Goal: Task Accomplishment & Management: Use online tool/utility

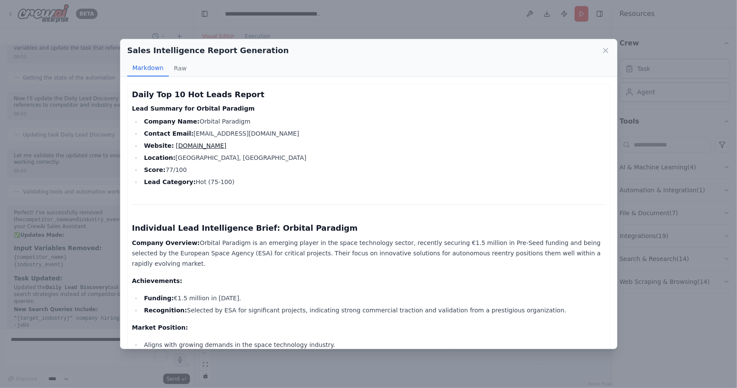
click at [156, 294] on strong "Funding:" at bounding box center [159, 297] width 30 height 7
click at [263, 18] on div "Sales Intelligence Report Generation Markdown Raw Daily Top 10 Hot Leads Report…" at bounding box center [368, 194] width 737 height 388
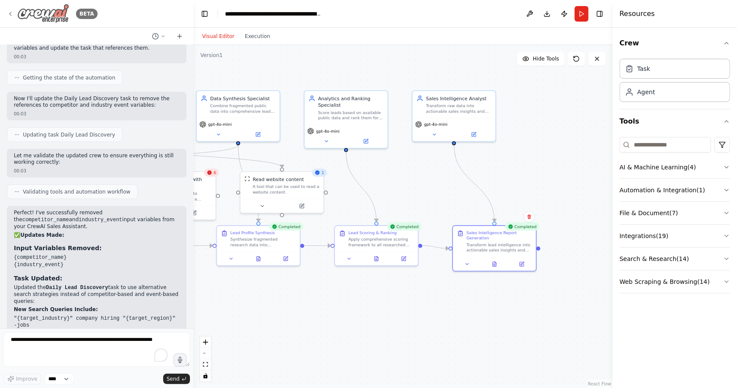
click at [16, 11] on div "BETA" at bounding box center [52, 13] width 91 height 19
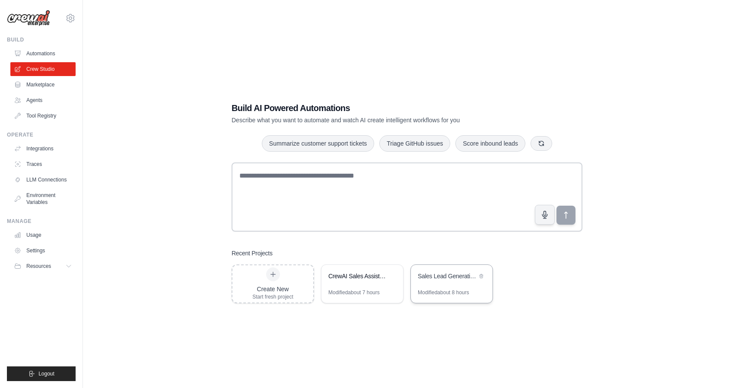
click at [435, 282] on div "Sales Lead Generation Pipeline" at bounding box center [447, 277] width 59 height 10
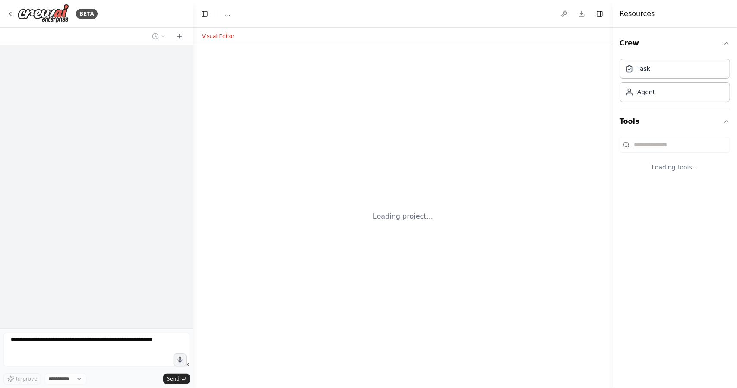
select select "****"
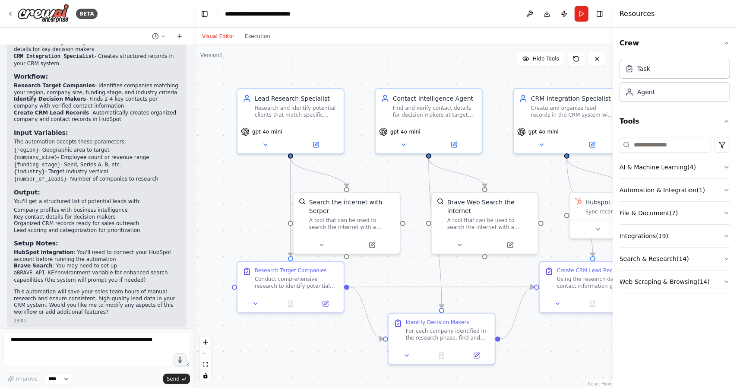
scroll to position [738, 0]
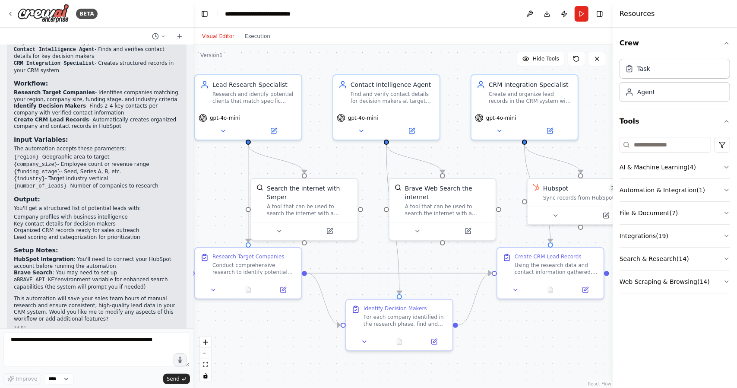
drag, startPoint x: 407, startPoint y: 263, endPoint x: 364, endPoint y: 249, distance: 44.5
click at [364, 249] on div ".deletable-edge-delete-btn { width: 20px; height: 20px; border: 0px solid #ffff…" at bounding box center [402, 216] width 419 height 343
click at [270, 128] on icon at bounding box center [273, 129] width 7 height 7
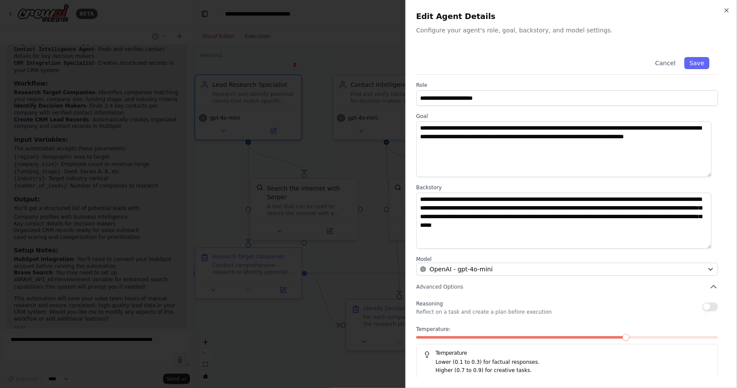
click at [495, 107] on div "**********" at bounding box center [571, 214] width 310 height 332
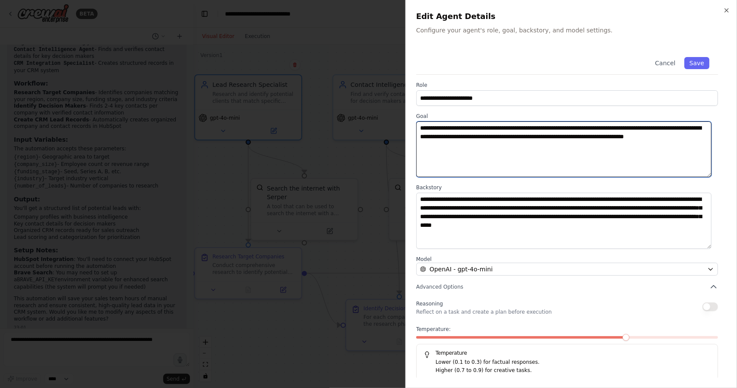
click at [480, 140] on textarea "**********" at bounding box center [563, 149] width 295 height 56
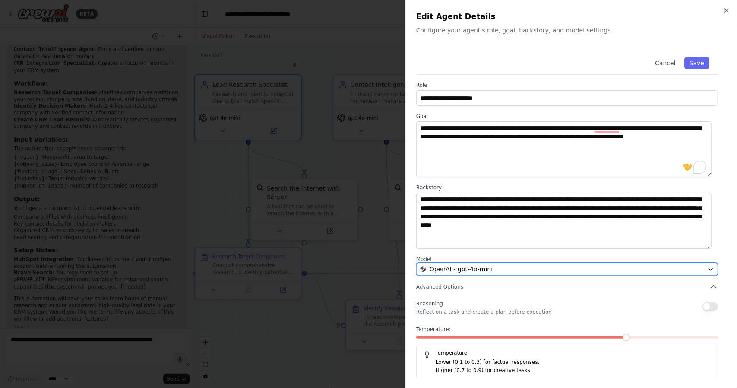
click at [490, 269] on div "OpenAI - gpt-4o-mini" at bounding box center [562, 269] width 284 height 9
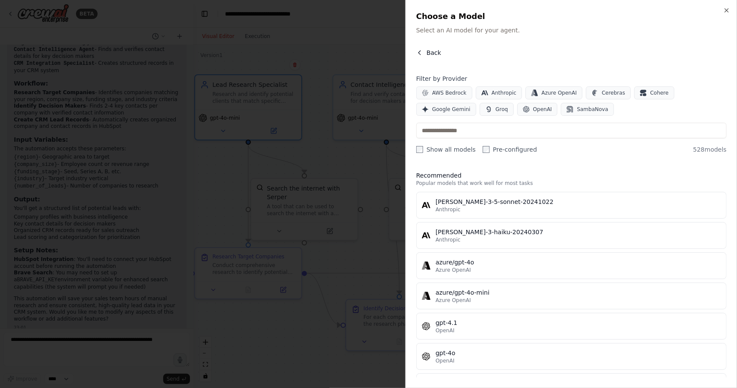
click at [421, 51] on icon "button" at bounding box center [419, 52] width 7 height 7
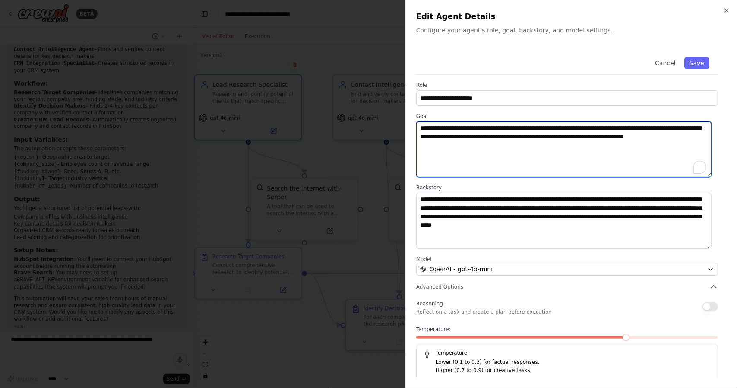
click at [480, 149] on textarea "**********" at bounding box center [563, 149] width 295 height 56
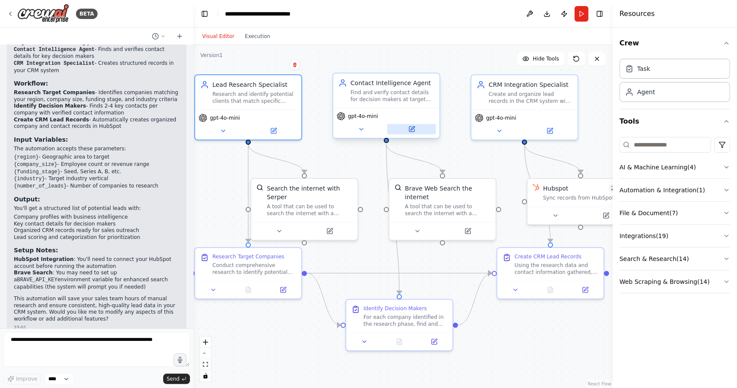
click at [404, 130] on button at bounding box center [411, 129] width 49 height 10
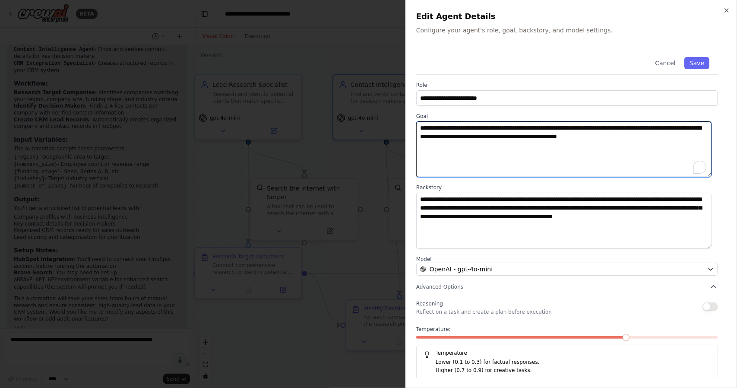
click at [452, 138] on textarea "**********" at bounding box center [563, 149] width 295 height 56
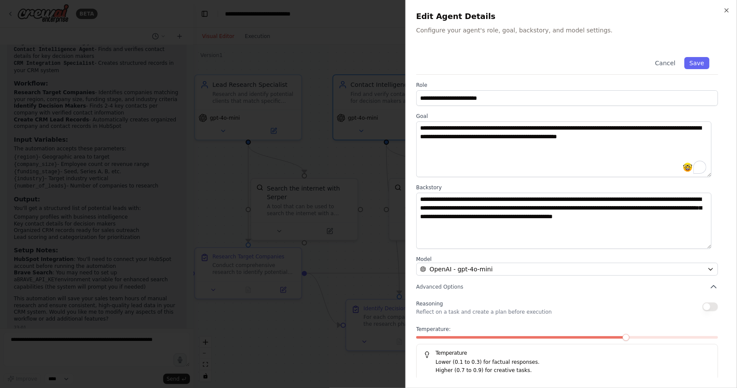
click at [390, 174] on div at bounding box center [368, 194] width 737 height 388
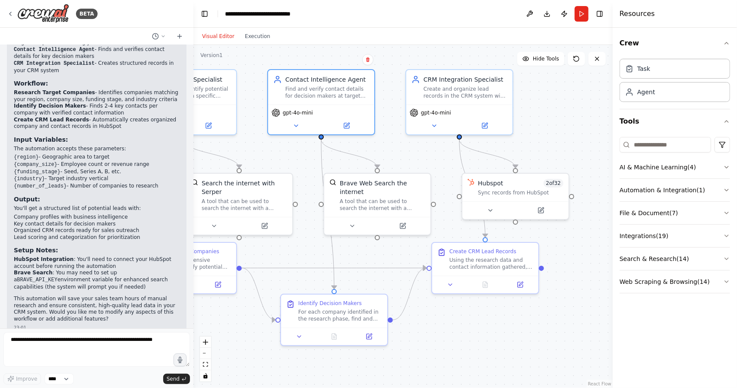
drag, startPoint x: 449, startPoint y: 161, endPoint x: 382, endPoint y: 155, distance: 67.2
click at [382, 155] on div ".deletable-edge-delete-btn { width: 20px; height: 20px; border: 0px solid #ffff…" at bounding box center [402, 216] width 419 height 343
click at [13, 14] on icon at bounding box center [10, 13] width 7 height 7
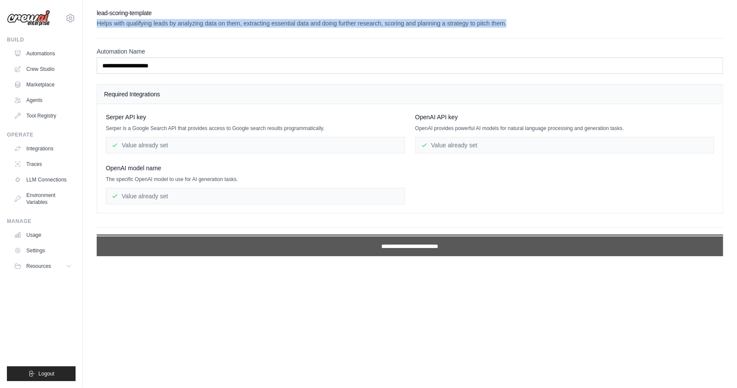
click at [390, 242] on input "**********" at bounding box center [410, 246] width 627 height 20
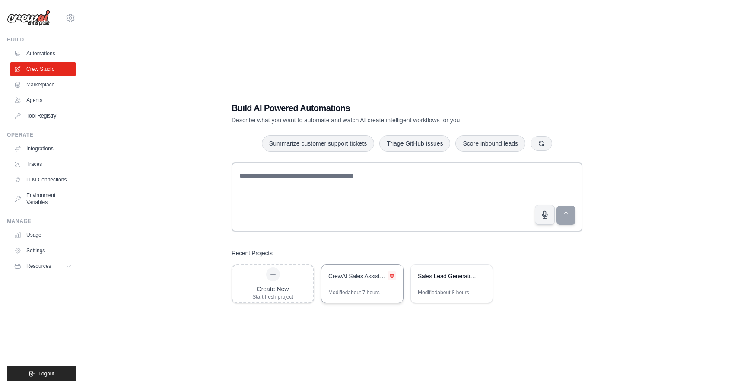
click at [392, 276] on icon at bounding box center [391, 276] width 3 height 4
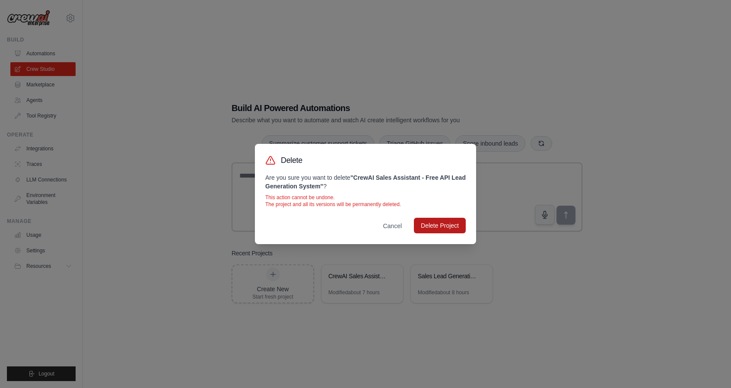
click at [428, 228] on button "Delete Project" at bounding box center [440, 226] width 52 height 16
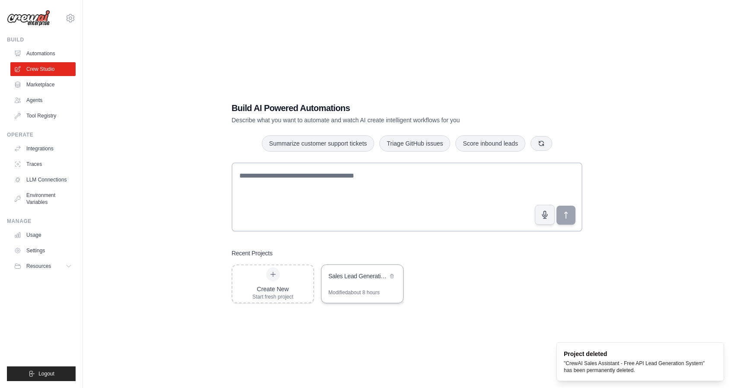
click at [349, 284] on div "Sales Lead Generation Pipeline" at bounding box center [362, 277] width 82 height 24
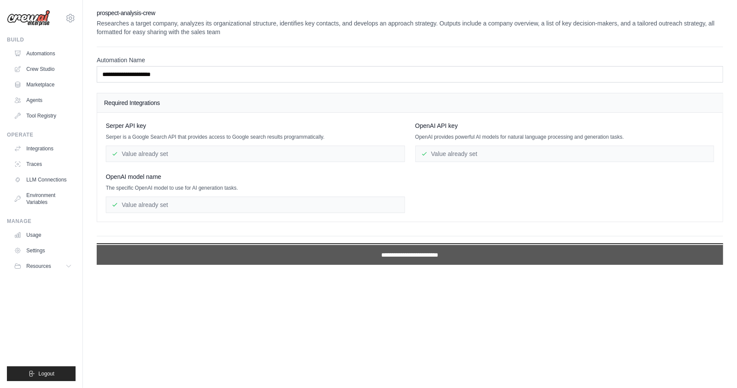
click at [363, 258] on input "**********" at bounding box center [410, 255] width 627 height 20
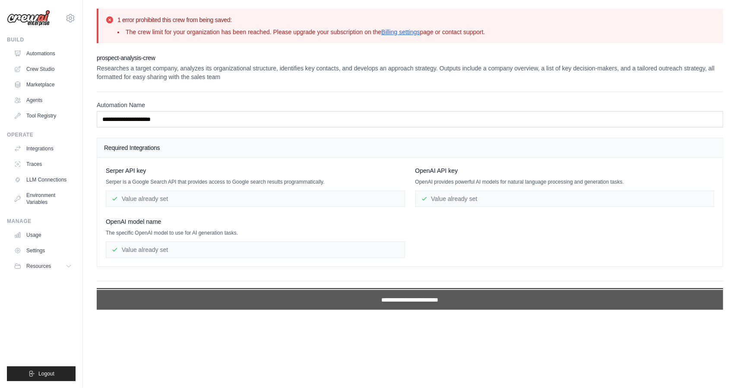
click at [340, 300] on input "**********" at bounding box center [410, 300] width 627 height 20
click at [336, 299] on input "**********" at bounding box center [410, 300] width 627 height 20
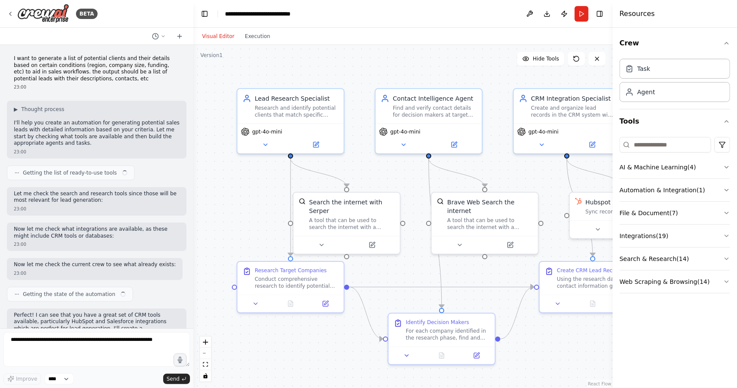
scroll to position [372, 0]
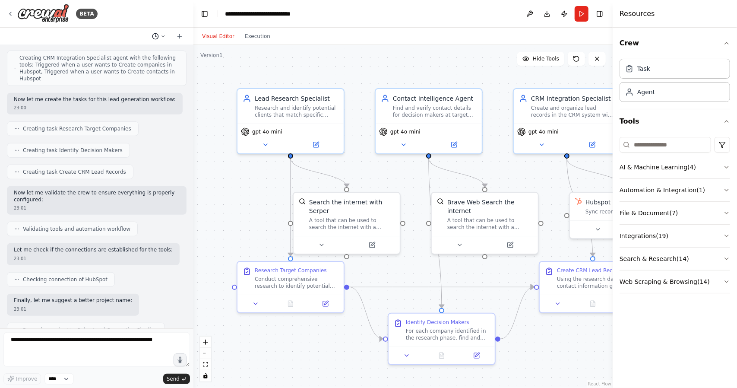
click at [158, 37] on circle at bounding box center [155, 36] width 6 height 6
click at [177, 37] on div at bounding box center [96, 194] width 193 height 388
click at [177, 37] on icon at bounding box center [179, 36] width 7 height 7
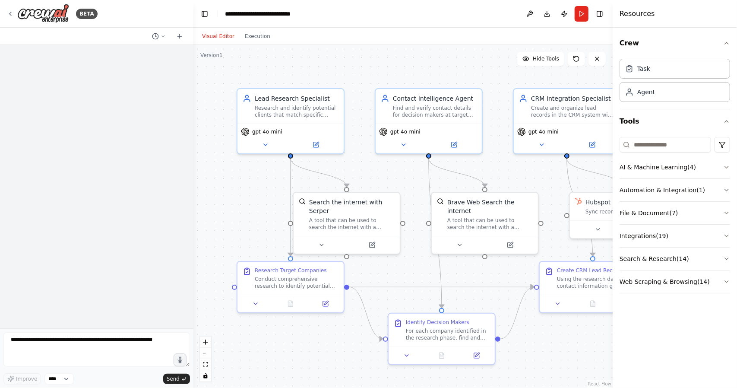
scroll to position [0, 0]
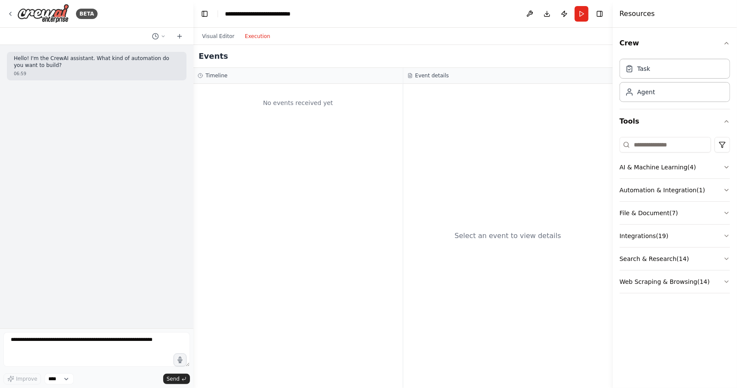
click at [253, 35] on button "Execution" at bounding box center [258, 36] width 36 height 10
click at [544, 12] on button "Download" at bounding box center [547, 14] width 14 height 16
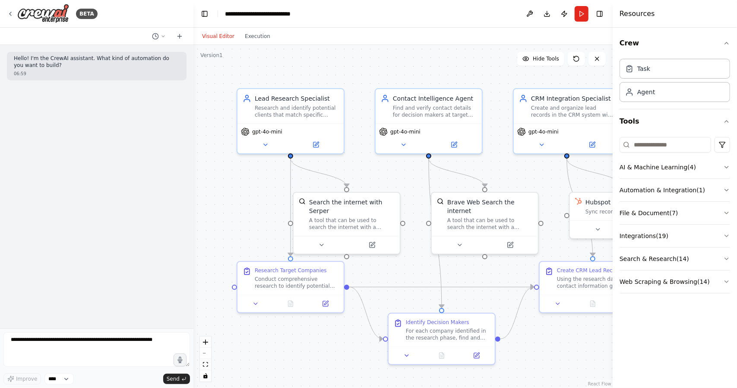
click at [216, 37] on button "Visual Editor" at bounding box center [218, 36] width 43 height 10
click at [9, 13] on icon at bounding box center [10, 13] width 7 height 7
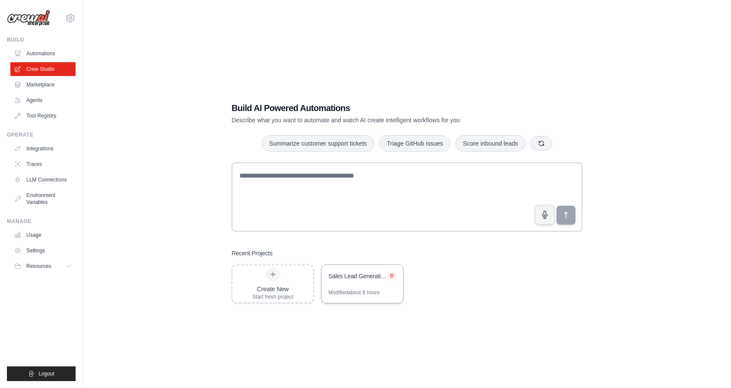
click at [392, 277] on icon at bounding box center [391, 275] width 5 height 5
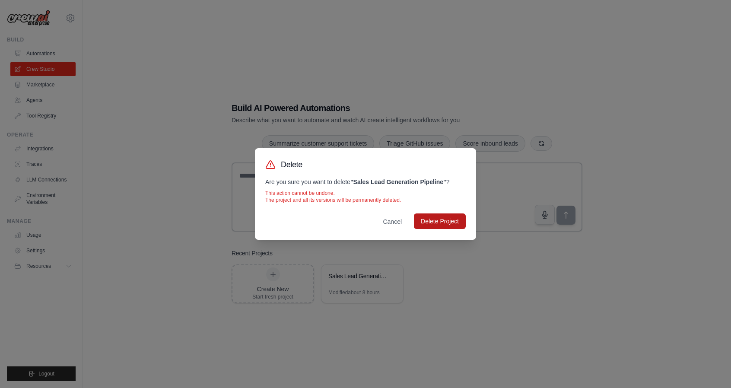
click at [431, 221] on button "Delete Project" at bounding box center [440, 221] width 52 height 16
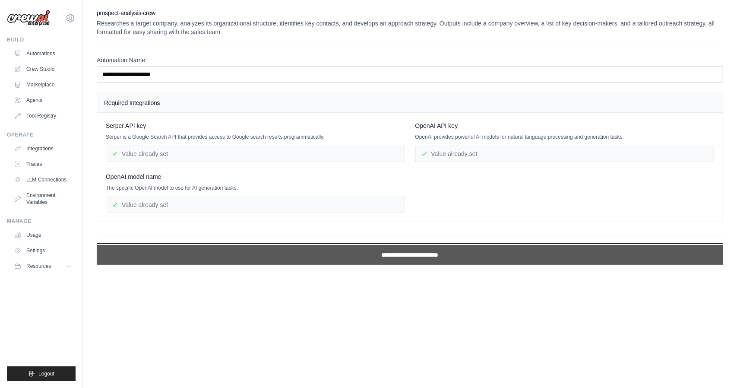
click at [254, 251] on input "**********" at bounding box center [410, 255] width 627 height 20
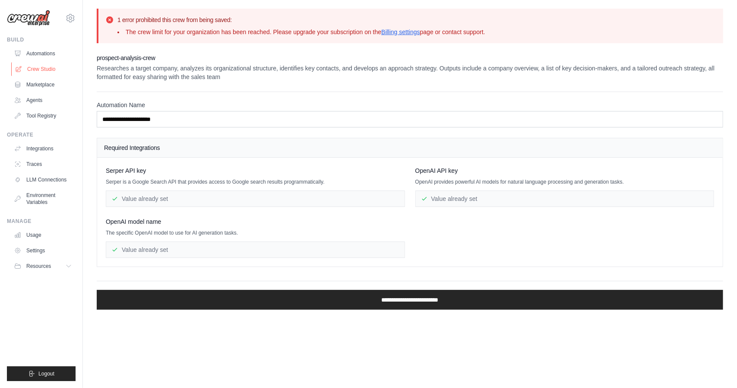
click at [49, 68] on link "Crew Studio" at bounding box center [43, 69] width 65 height 14
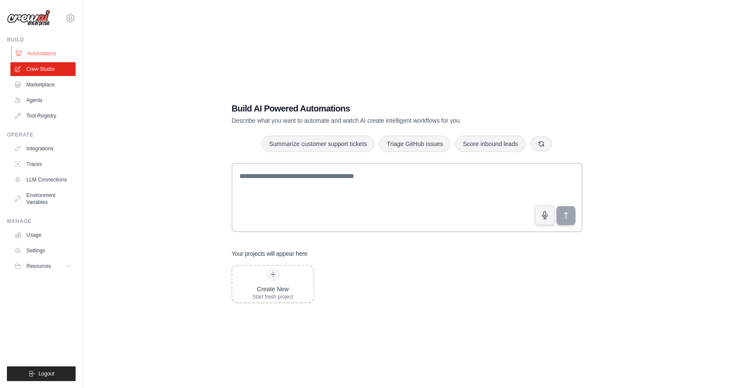
click at [43, 57] on link "Automations" at bounding box center [43, 54] width 65 height 14
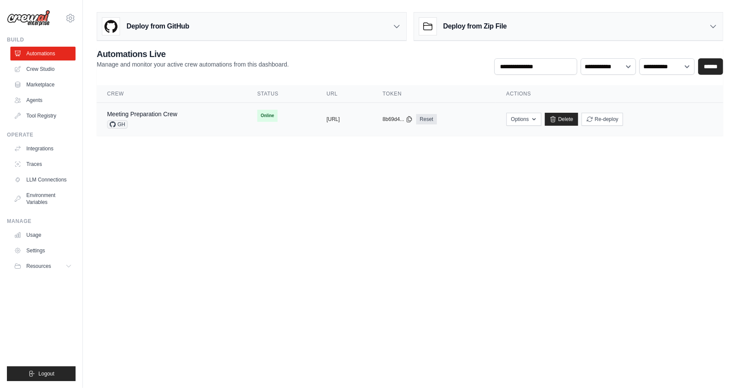
click at [434, 117] on td "copied 8b69d4... Reset" at bounding box center [433, 119] width 123 height 33
click at [578, 114] on link "Delete" at bounding box center [561, 119] width 33 height 13
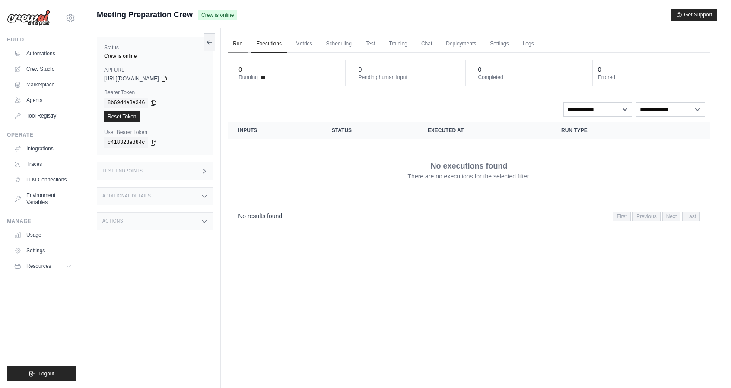
click at [232, 44] on link "Run" at bounding box center [238, 44] width 20 height 18
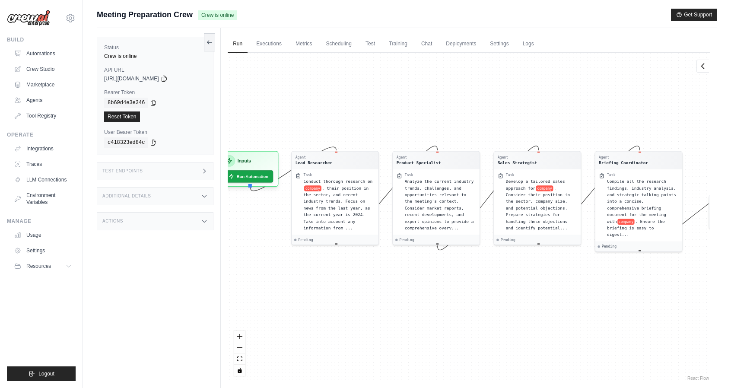
drag, startPoint x: 320, startPoint y: 168, endPoint x: 288, endPoint y: 132, distance: 48.4
click at [288, 132] on div "Agent Lead Researcher Task Conduct thorough research on company , their positio…" at bounding box center [469, 217] width 482 height 329
click at [256, 177] on button "Run Automation" at bounding box center [248, 174] width 52 height 13
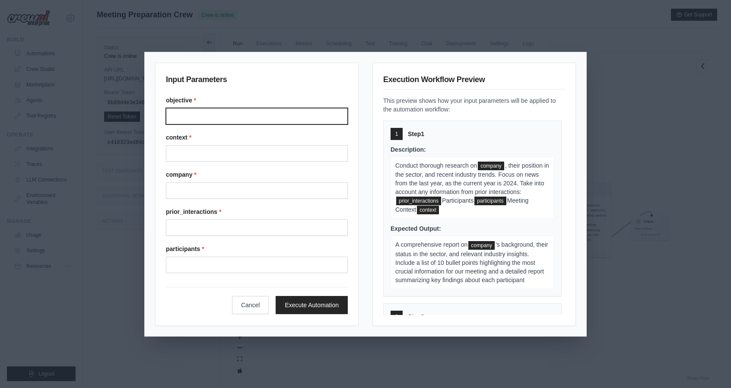
click at [230, 113] on input "Objective" at bounding box center [257, 116] width 182 height 16
click at [391, 131] on div "1" at bounding box center [396, 134] width 12 height 12
drag, startPoint x: 389, startPoint y: 141, endPoint x: 399, endPoint y: 160, distance: 21.6
click at [399, 160] on div "1 Step 1 Description: Conduct thorough research on company , their position in …" at bounding box center [472, 208] width 178 height 176
click at [396, 105] on p "This preview shows how your input parameters will be applied to the automation …" at bounding box center [474, 104] width 182 height 17
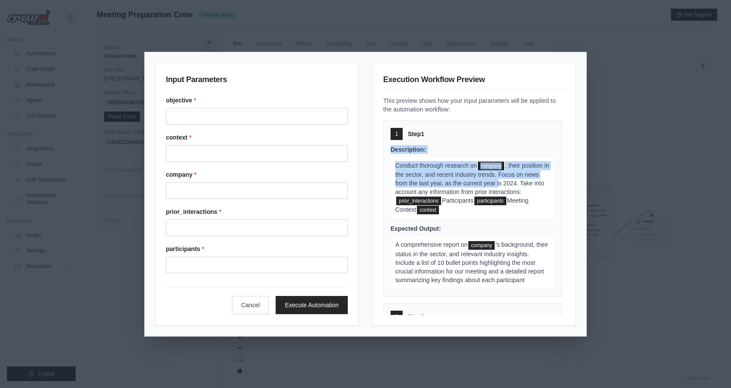
drag, startPoint x: 389, startPoint y: 139, endPoint x: 409, endPoint y: 193, distance: 57.1
click at [409, 193] on div "1 Step 1 Description: Conduct thorough research on company , their position in …" at bounding box center [472, 208] width 178 height 176
click at [407, 155] on div "Description: Conduct thorough research on company , their position in the secto…" at bounding box center [472, 182] width 164 height 74
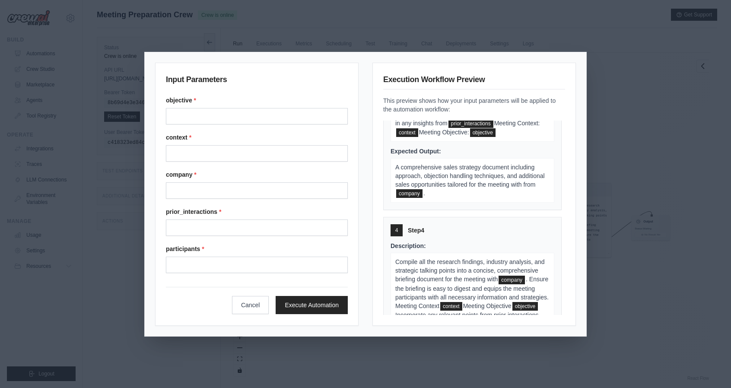
scroll to position [601, 0]
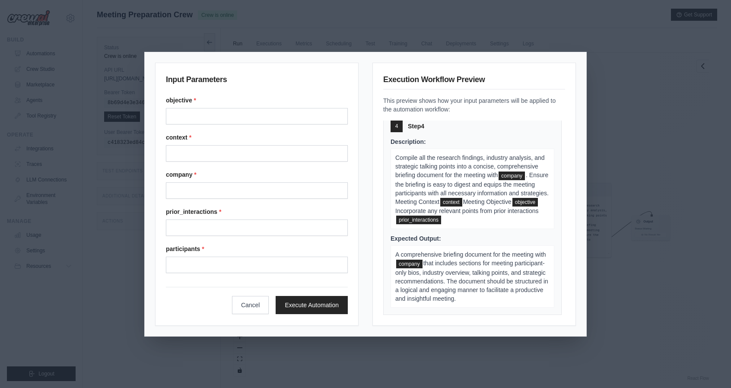
drag, startPoint x: 405, startPoint y: 132, endPoint x: 480, endPoint y: 337, distance: 218.6
click at [480, 337] on div "Input Parameters objective * context * company * prior_interactions * participa…" at bounding box center [365, 194] width 731 height 388
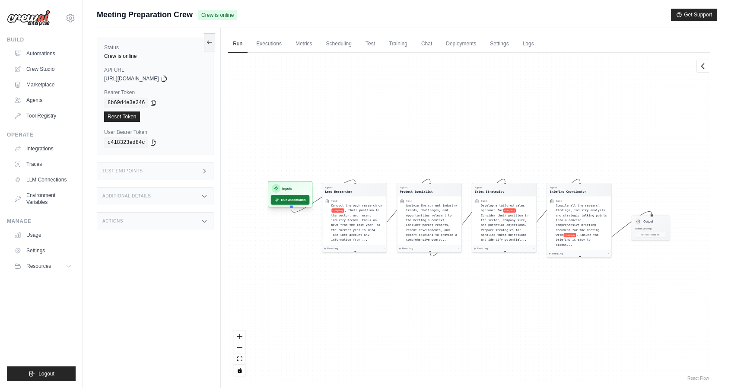
click at [283, 201] on button "Run Automation" at bounding box center [290, 199] width 39 height 9
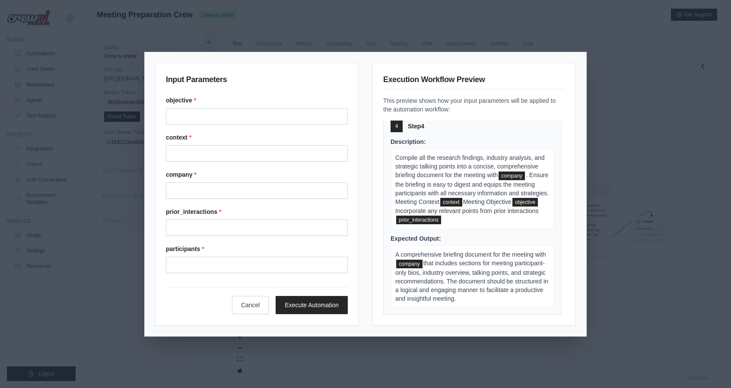
drag, startPoint x: 406, startPoint y: 130, endPoint x: 450, endPoint y: 299, distance: 175.2
click at [450, 299] on div "1 Step 1 Description: Conduct thorough research on company , their position in …" at bounding box center [474, 217] width 182 height 194
copy div "Step 1 Description: Conduct thorough research on company , their position in th…"
click at [242, 301] on button "Cancel" at bounding box center [250, 304] width 37 height 18
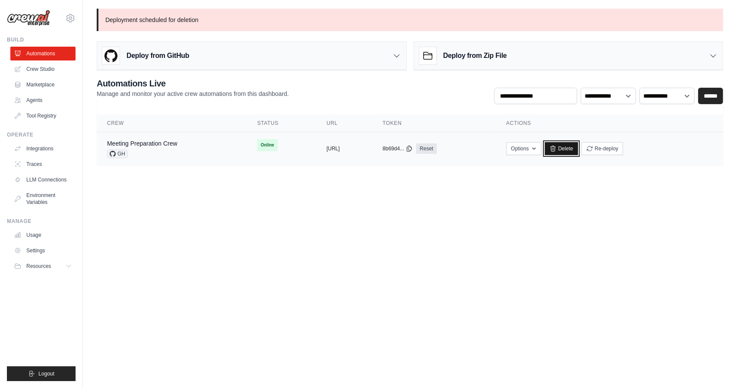
click at [557, 150] on icon at bounding box center [553, 148] width 7 height 7
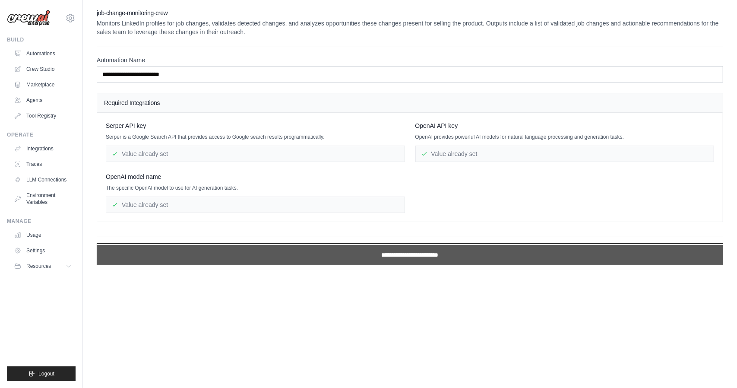
click at [317, 260] on input "**********" at bounding box center [410, 255] width 627 height 20
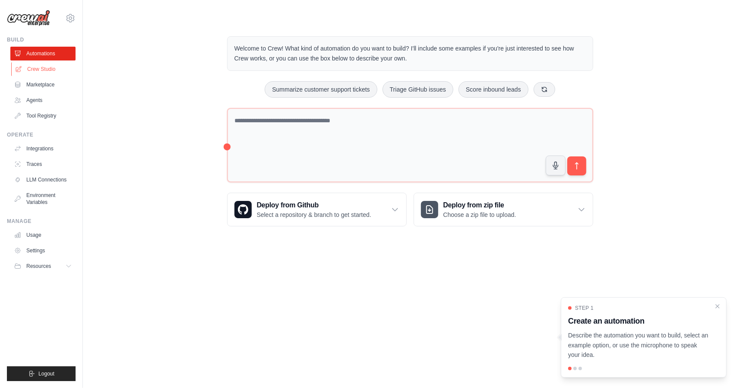
click at [31, 69] on link "Crew Studio" at bounding box center [43, 69] width 65 height 14
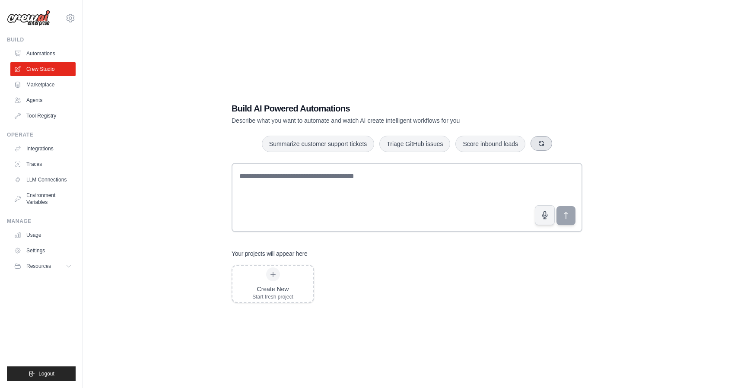
click at [544, 144] on icon "button" at bounding box center [541, 143] width 7 height 7
click at [526, 145] on icon "button" at bounding box center [523, 143] width 5 height 5
click at [553, 143] on icon "button" at bounding box center [549, 143] width 7 height 7
click at [535, 143] on button "button" at bounding box center [534, 143] width 22 height 15
click at [291, 281] on div "Create New Start fresh project" at bounding box center [272, 283] width 41 height 33
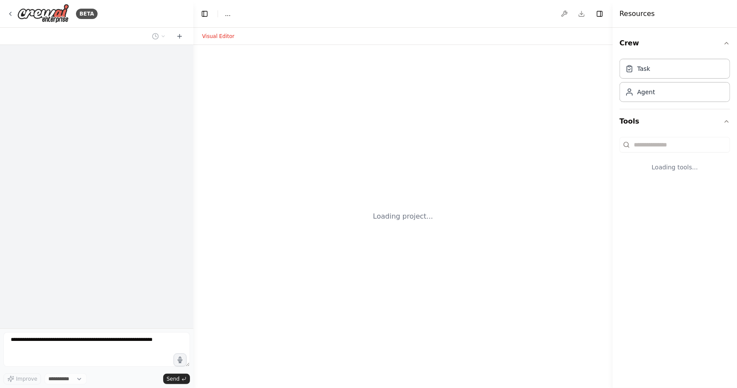
select select "****"
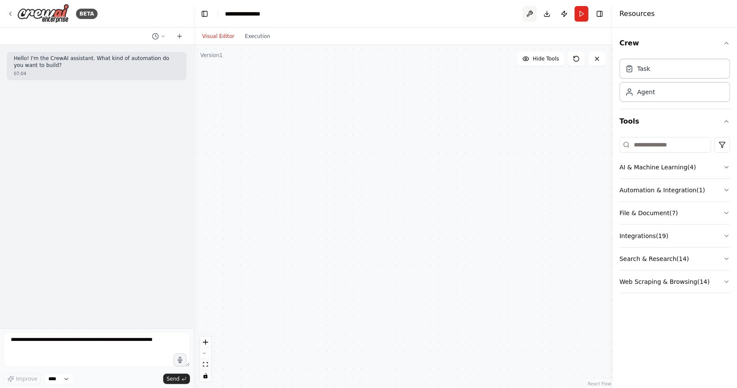
click at [525, 17] on button at bounding box center [530, 14] width 14 height 16
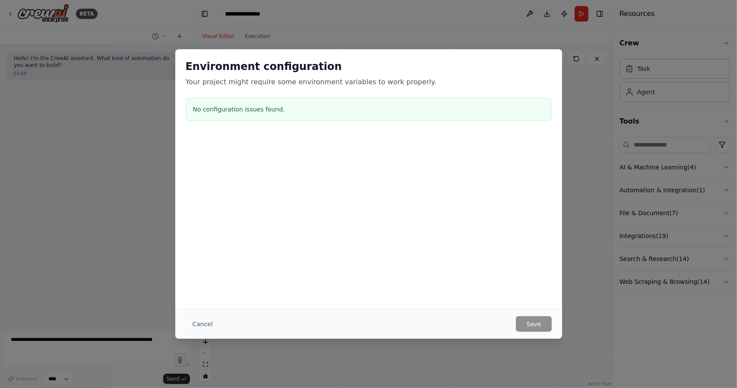
click at [95, 83] on div "Environment configuration Your project might require some environment variables…" at bounding box center [368, 194] width 737 height 388
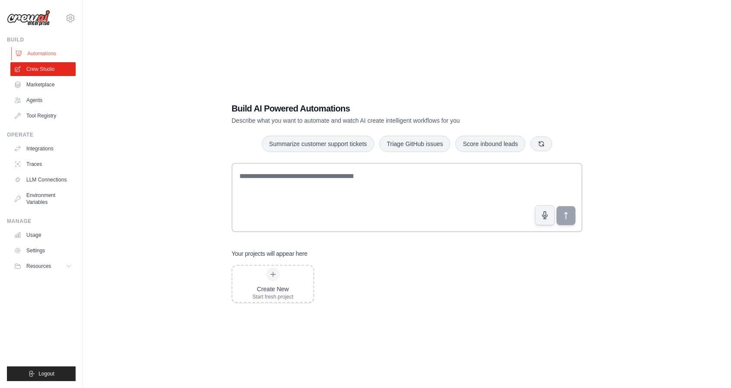
click at [47, 51] on link "Automations" at bounding box center [43, 54] width 65 height 14
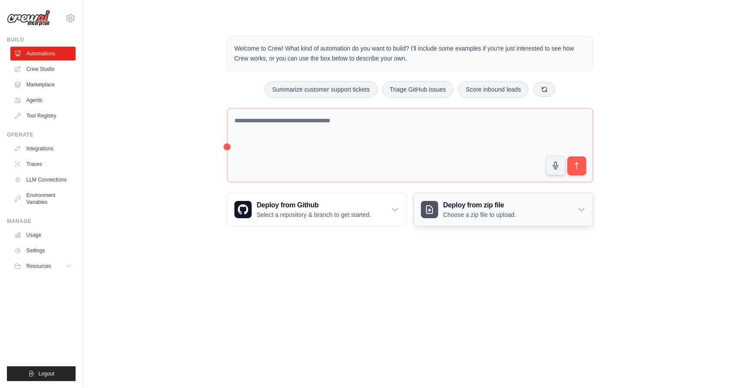
click at [479, 201] on h3 "Deploy from zip file" at bounding box center [479, 205] width 73 height 10
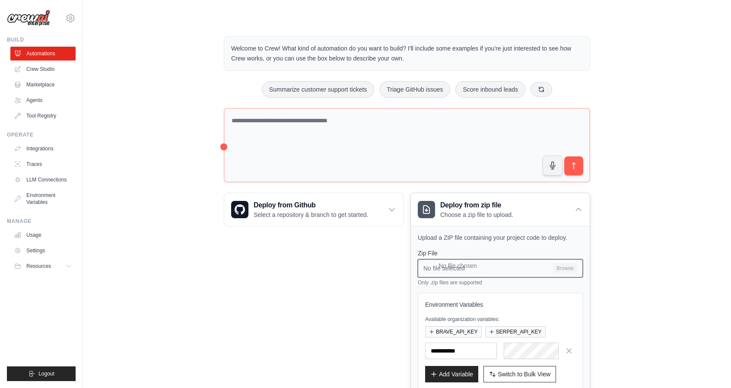
click at [570, 270] on input "No file selected Browse" at bounding box center [500, 268] width 165 height 18
type input "**********"
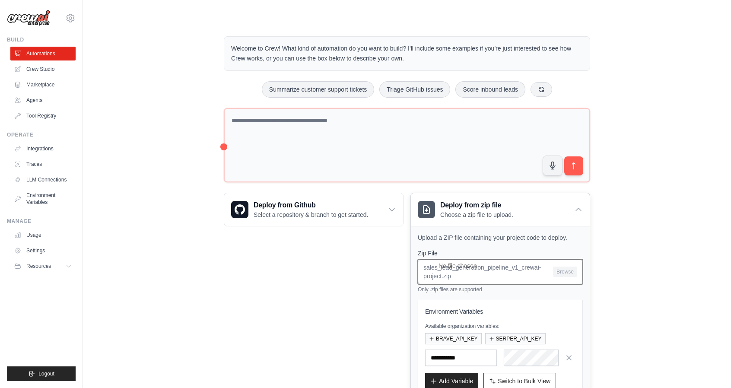
scroll to position [61, 0]
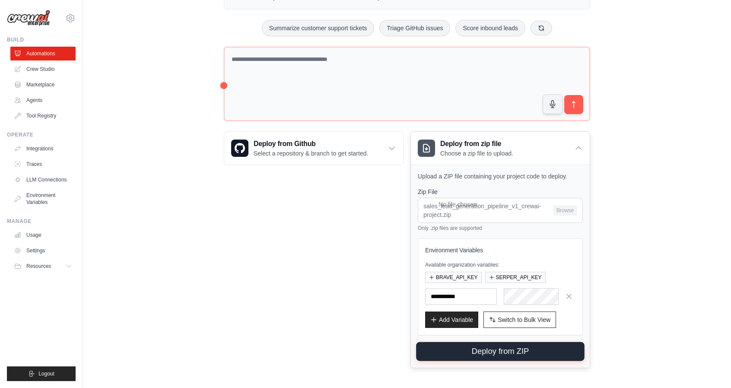
click at [484, 351] on button "Deploy from ZIP" at bounding box center [500, 351] width 168 height 19
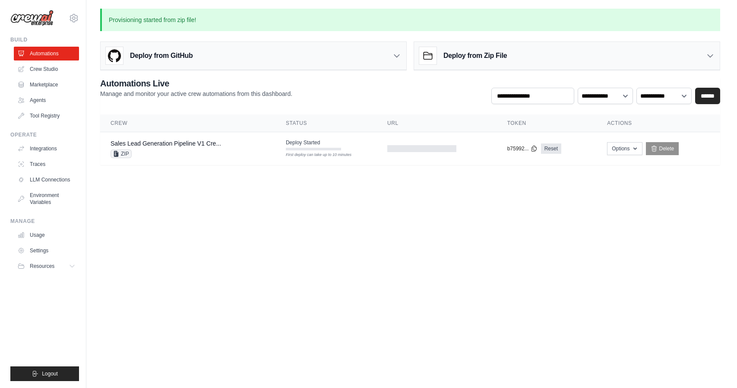
scroll to position [0, 0]
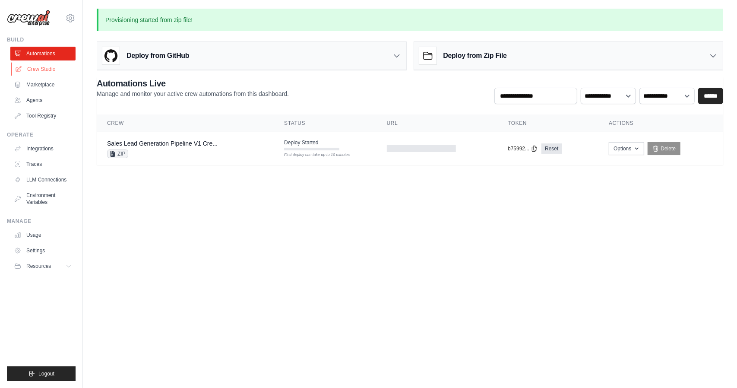
click at [57, 71] on link "Crew Studio" at bounding box center [43, 69] width 65 height 14
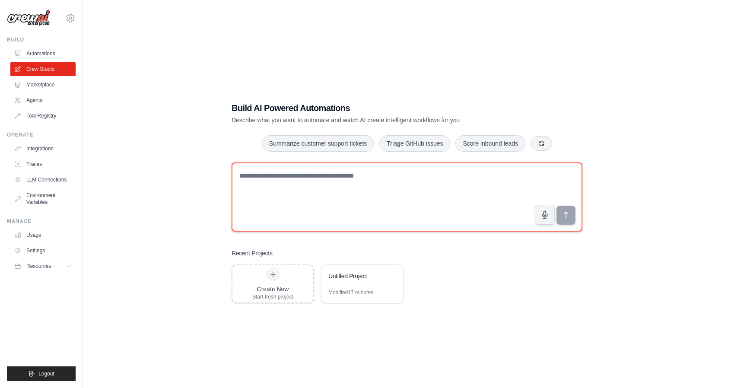
click at [288, 210] on textarea at bounding box center [406, 196] width 351 height 69
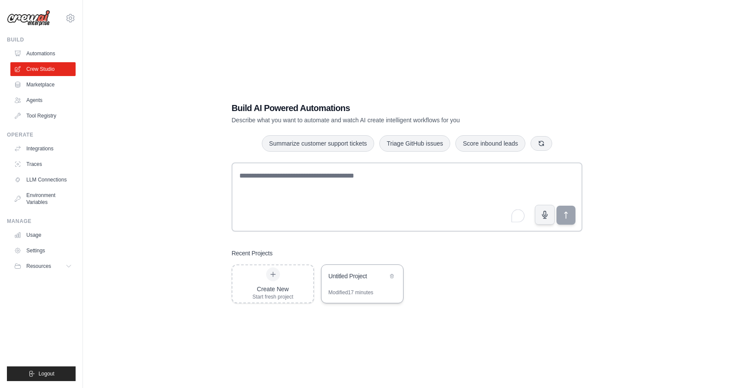
click at [377, 279] on div "Untitled Project" at bounding box center [357, 276] width 59 height 9
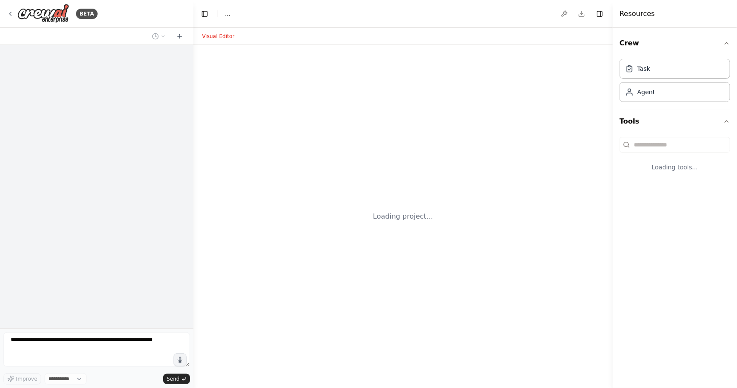
select select "****"
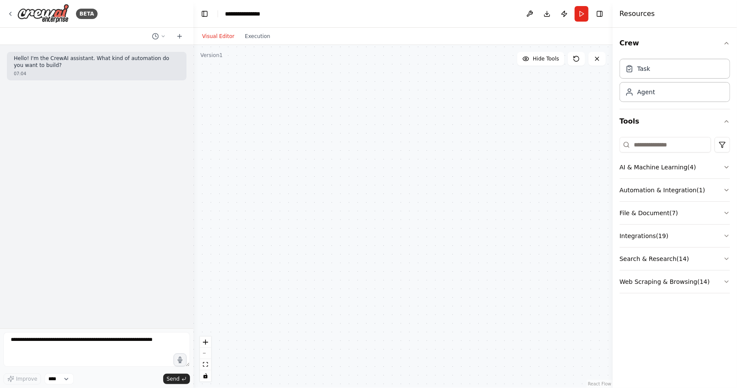
drag, startPoint x: 389, startPoint y: 169, endPoint x: 324, endPoint y: 167, distance: 64.4
click at [324, 167] on div at bounding box center [402, 216] width 419 height 343
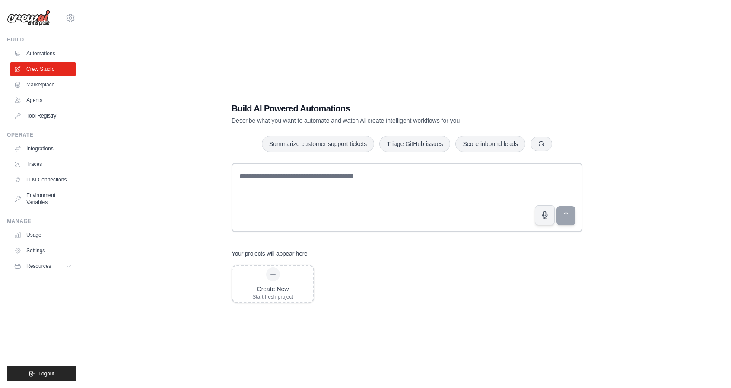
click at [297, 52] on div "Build AI Powered Automations Describe what you want to automate and watch AI cr…" at bounding box center [407, 203] width 620 height 388
click at [145, 276] on div "Build AI Powered Automations Describe what you want to automate and watch AI cr…" at bounding box center [407, 203] width 620 height 388
